Goal: Information Seeking & Learning: Learn about a topic

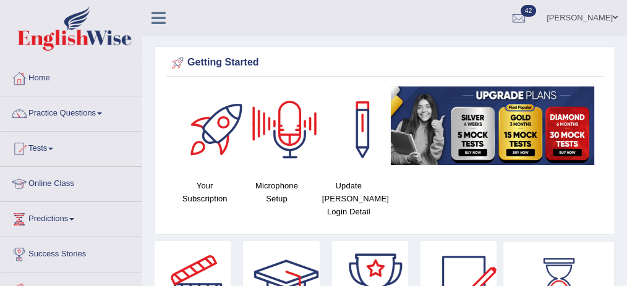
click at [614, 12] on link "[PERSON_NAME]" at bounding box center [582, 16] width 90 height 32
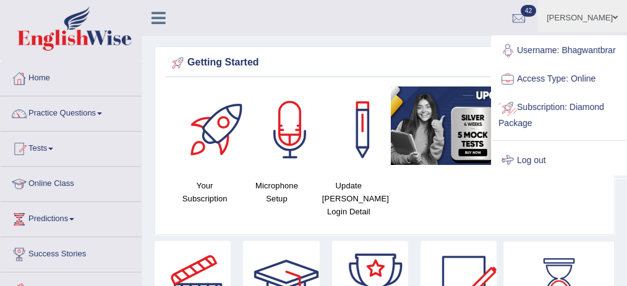
click at [533, 157] on link "Log out" at bounding box center [558, 160] width 133 height 28
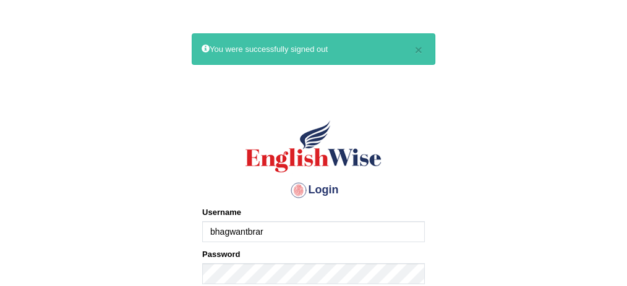
click at [365, 231] on input "bhagwantbrar" at bounding box center [313, 231] width 222 height 21
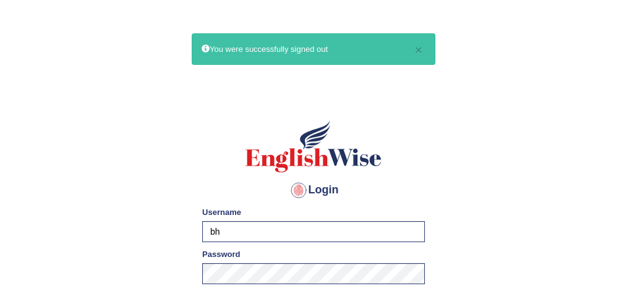
type input "b"
type input "KaurRavinder"
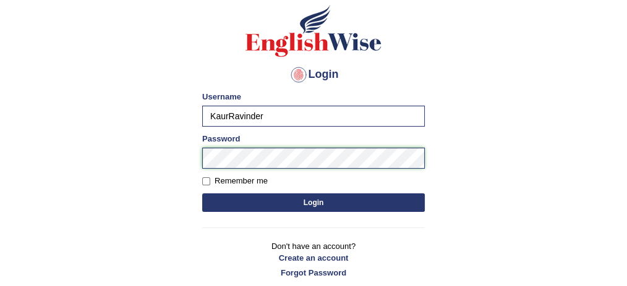
scroll to position [124, 0]
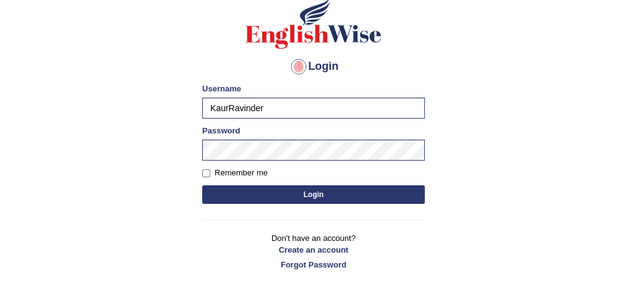
click at [324, 192] on button "Login" at bounding box center [313, 194] width 222 height 19
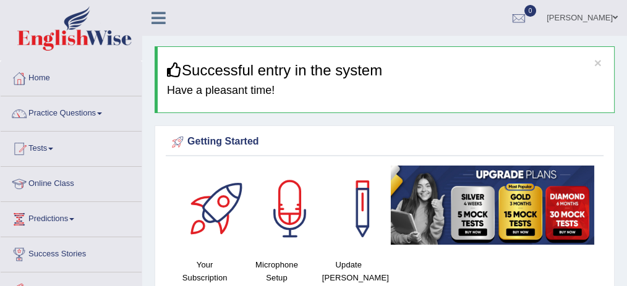
click at [57, 145] on link "Tests" at bounding box center [71, 147] width 141 height 31
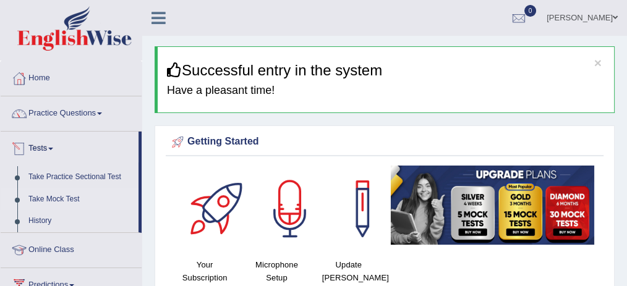
click at [69, 196] on link "Take Mock Test" at bounding box center [81, 199] width 116 height 22
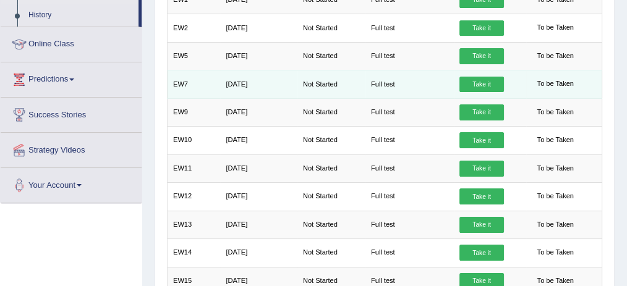
click at [475, 78] on link "Take it" at bounding box center [481, 85] width 44 height 16
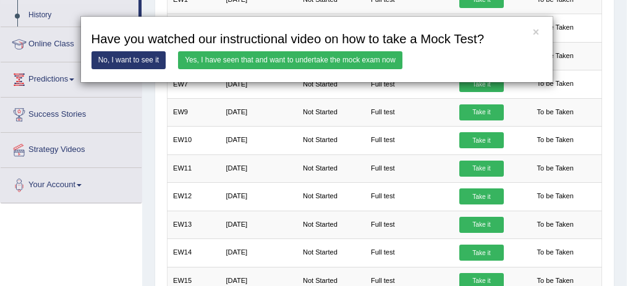
click at [363, 64] on link "Yes, I have seen that and want to undertake the mock exam now" at bounding box center [290, 60] width 224 height 18
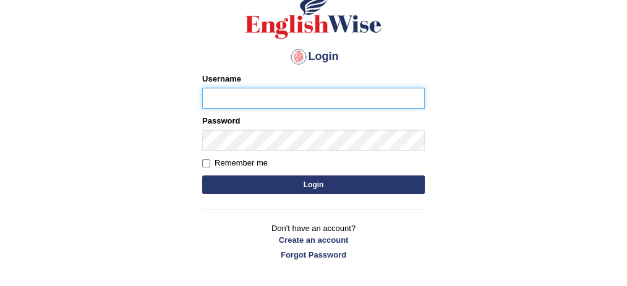
scroll to position [124, 0]
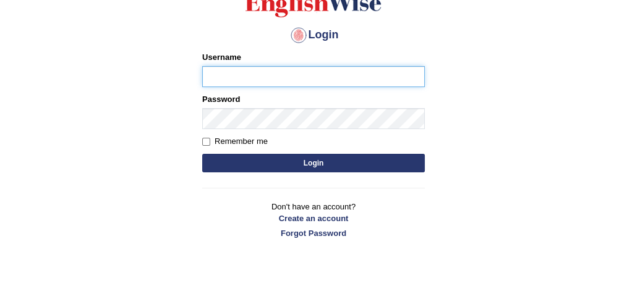
type input "KaurRavinder"
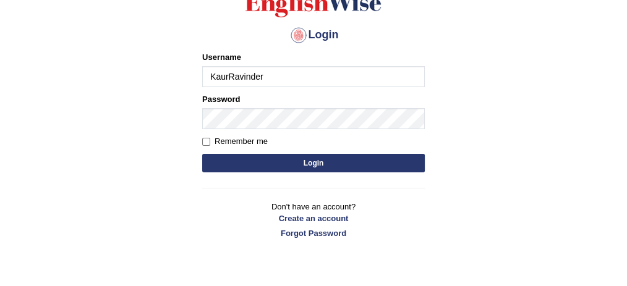
click at [328, 72] on input "KaurRavinder" at bounding box center [313, 76] width 222 height 21
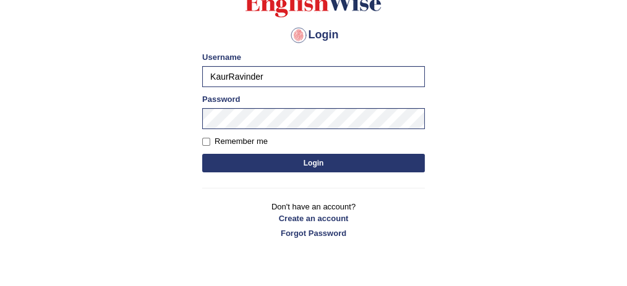
click at [339, 166] on button "Login" at bounding box center [313, 163] width 222 height 19
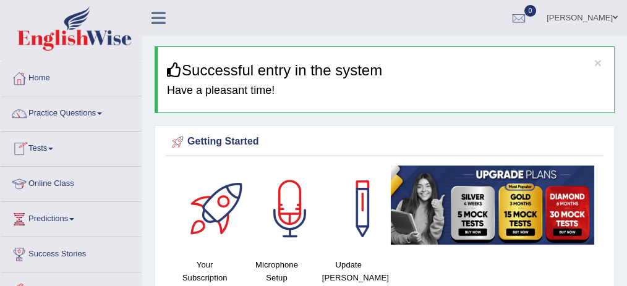
drag, startPoint x: 57, startPoint y: 179, endPoint x: 52, endPoint y: 170, distance: 10.8
click at [57, 179] on link "Online Class" at bounding box center [71, 182] width 141 height 31
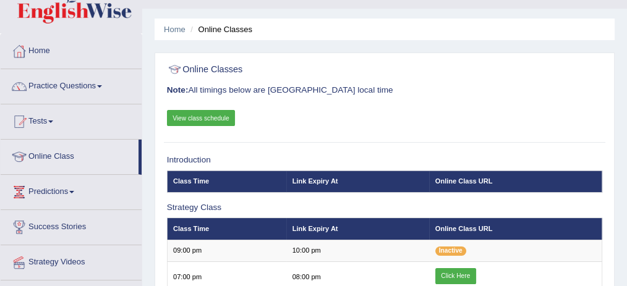
scroll to position [41, 0]
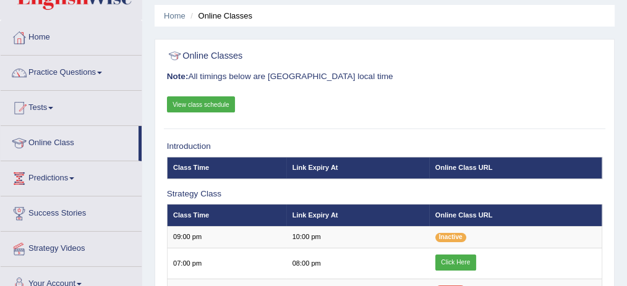
click at [206, 104] on link "View class schedule" at bounding box center [201, 104] width 69 height 16
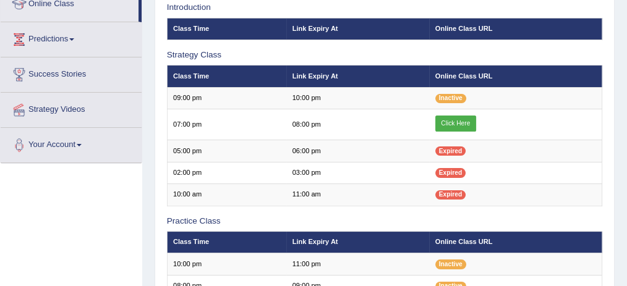
scroll to position [206, 0]
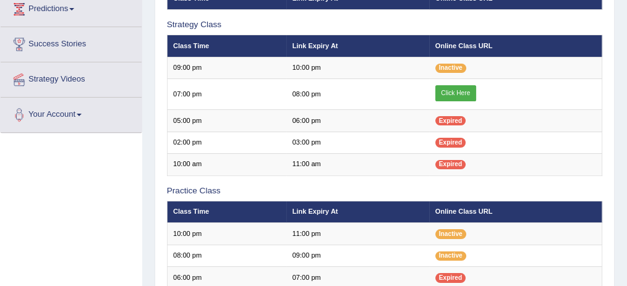
scroll to position [210, 0]
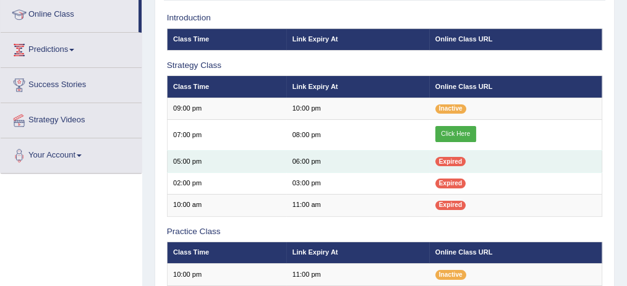
scroll to position [4, 0]
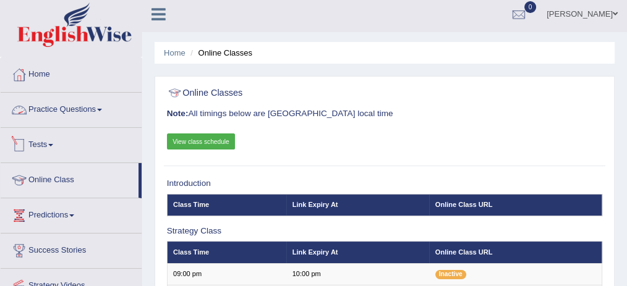
click at [50, 140] on link "Tests" at bounding box center [71, 143] width 141 height 31
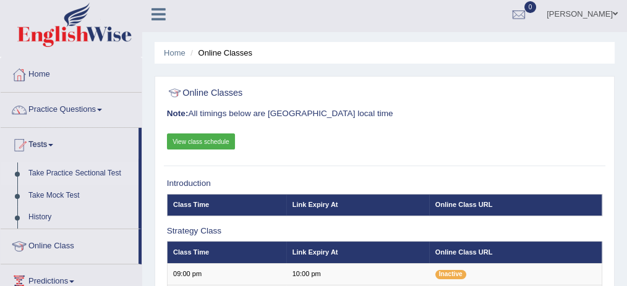
scroll to position [45, 0]
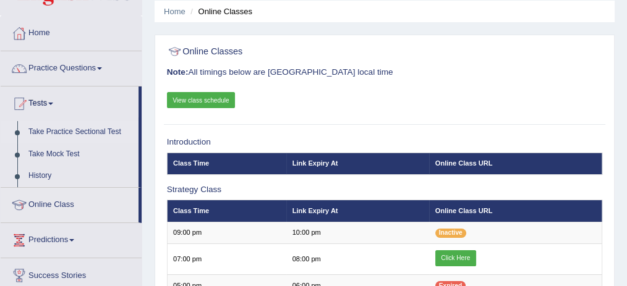
click at [117, 130] on link "Take Practice Sectional Test" at bounding box center [81, 132] width 116 height 22
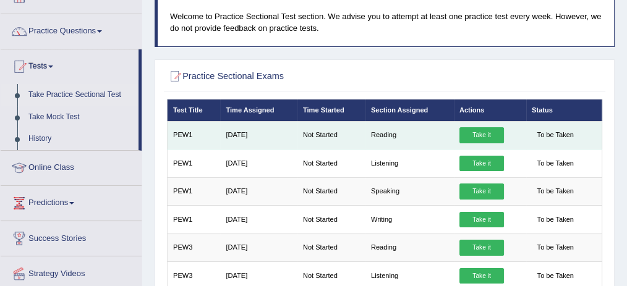
scroll to position [82, 0]
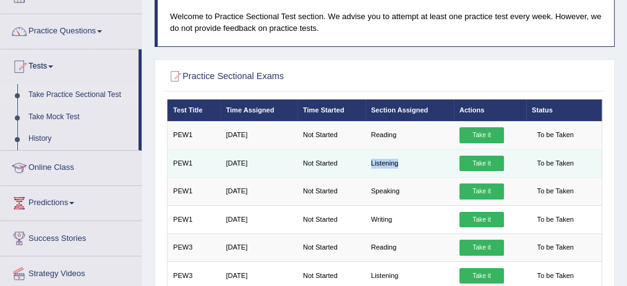
drag, startPoint x: 393, startPoint y: 162, endPoint x: 363, endPoint y: 161, distance: 30.3
click at [363, 161] on tr "PEW1 [DATE] Not Started Listening Take it To be Taken" at bounding box center [384, 164] width 435 height 28
click at [362, 168] on td "Not Started" at bounding box center [331, 164] width 68 height 28
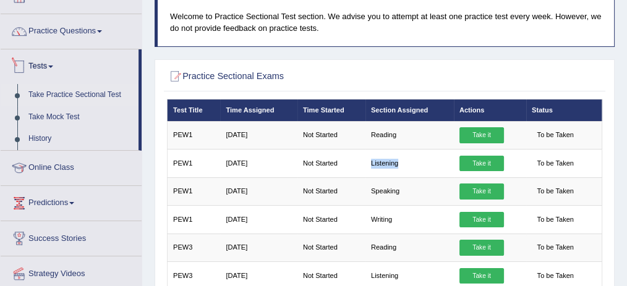
click at [36, 62] on link "Tests" at bounding box center [70, 64] width 138 height 31
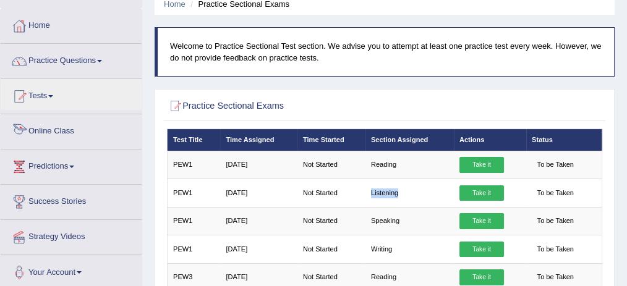
scroll to position [41, 0]
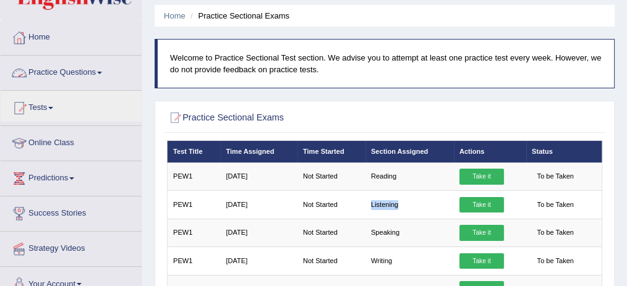
click at [79, 73] on link "Practice Questions" at bounding box center [71, 71] width 141 height 31
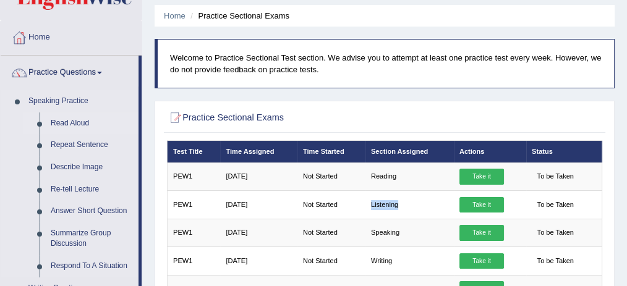
click at [80, 120] on link "Read Aloud" at bounding box center [91, 123] width 93 height 22
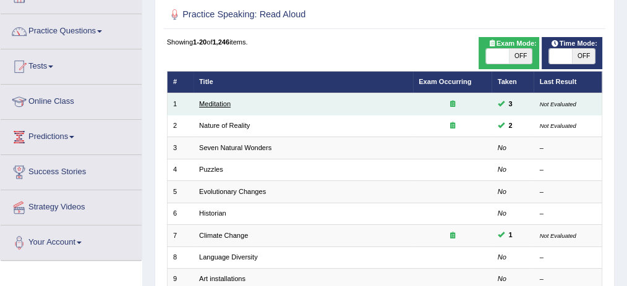
click at [214, 102] on link "Meditation" at bounding box center [215, 103] width 32 height 7
